Goal: Navigation & Orientation: Find specific page/section

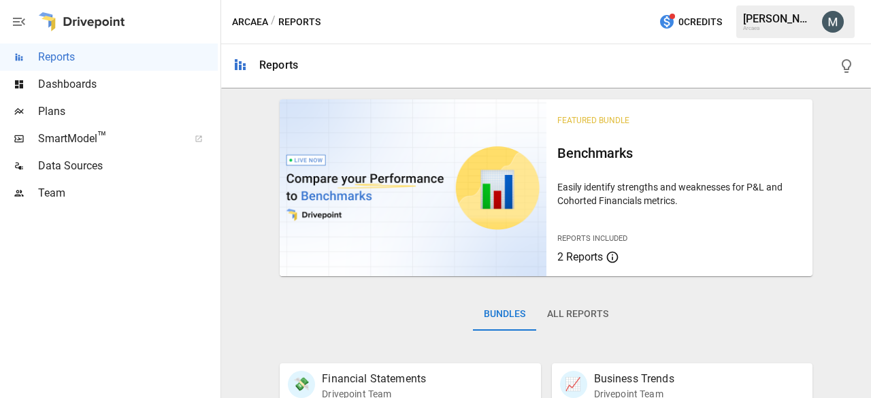
click at [94, 140] on span "SmartModel ™" at bounding box center [109, 139] width 142 height 16
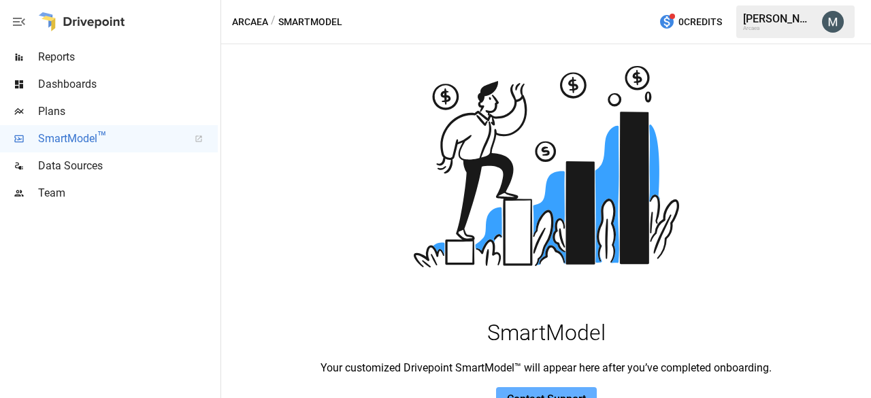
click at [120, 116] on span "Plans" at bounding box center [128, 111] width 180 height 16
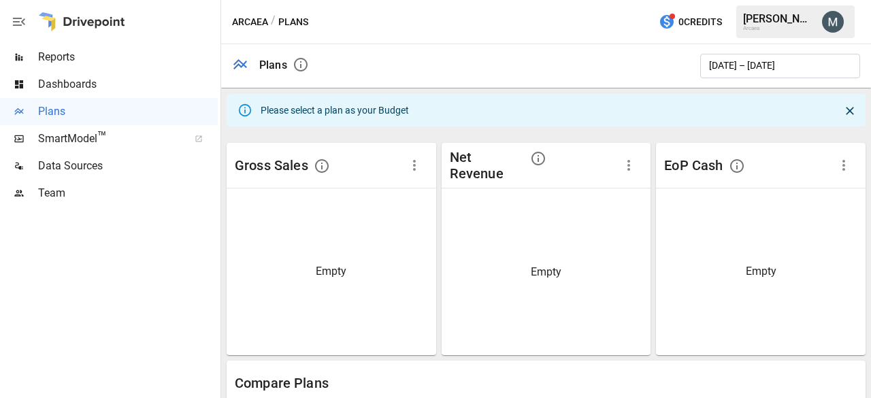
click at [133, 170] on span "Data Sources" at bounding box center [128, 166] width 180 height 16
